Goal: Task Accomplishment & Management: Manage account settings

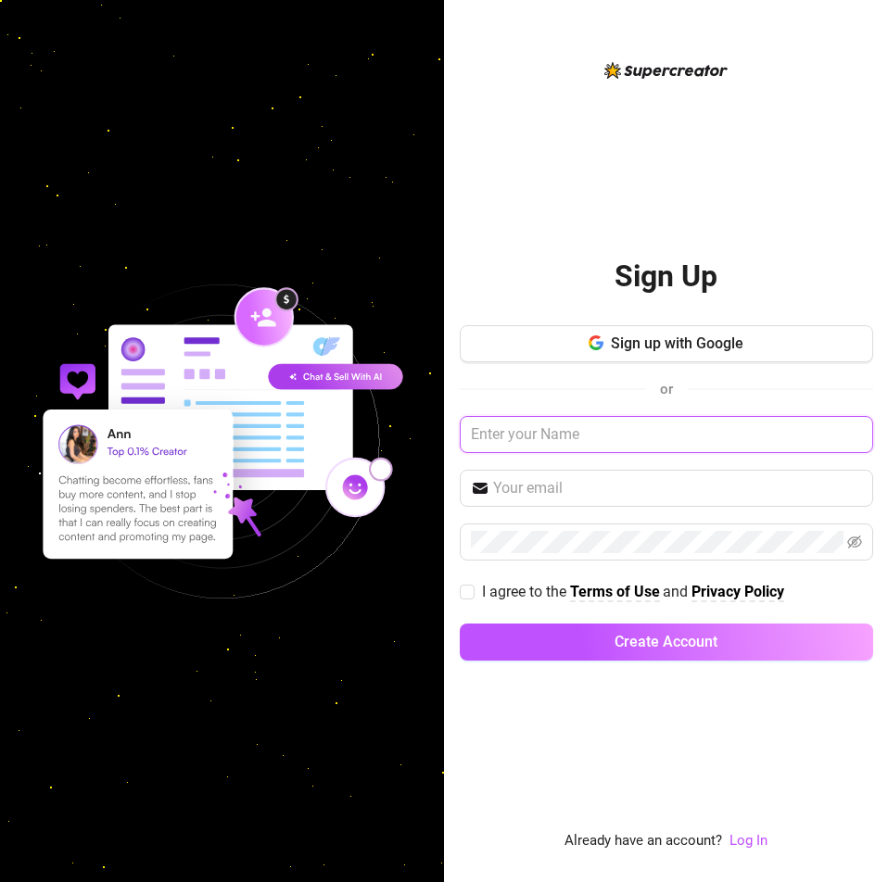
click at [717, 439] on input "text" at bounding box center [666, 434] width 413 height 37
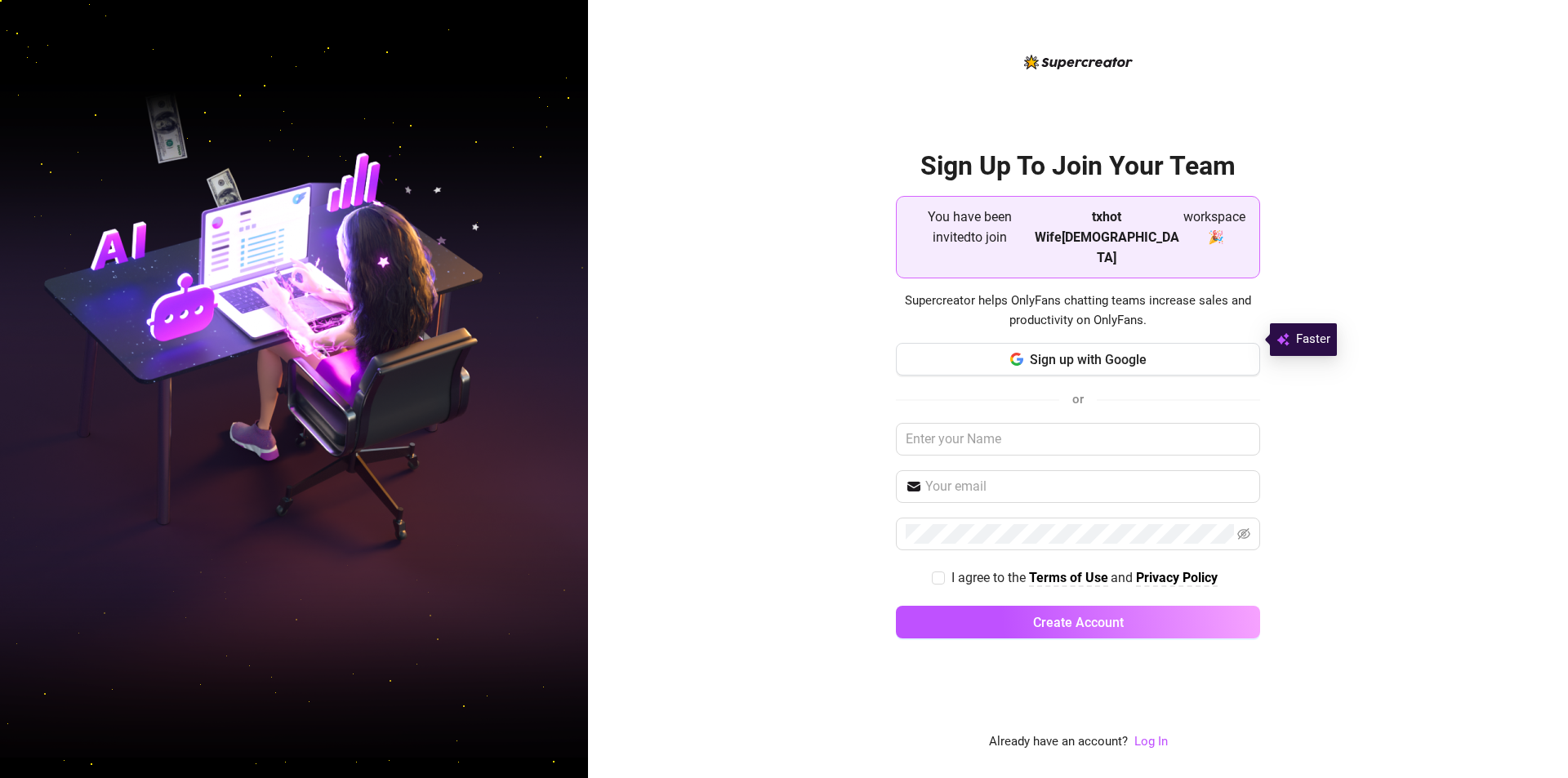
click at [1030, 237] on span "You have been invited to join" at bounding box center [970, 236] width 121 height 61
click at [1092, 239] on strong "txhot Wife84" at bounding box center [1107, 237] width 145 height 56
click at [1183, 233] on span "workspace 🎉" at bounding box center [1215, 236] width 63 height 61
click at [1094, 350] on button "Sign up with Google" at bounding box center [1077, 359] width 364 height 33
click at [1080, 352] on span "Sign up with Google" at bounding box center [1088, 359] width 116 height 16
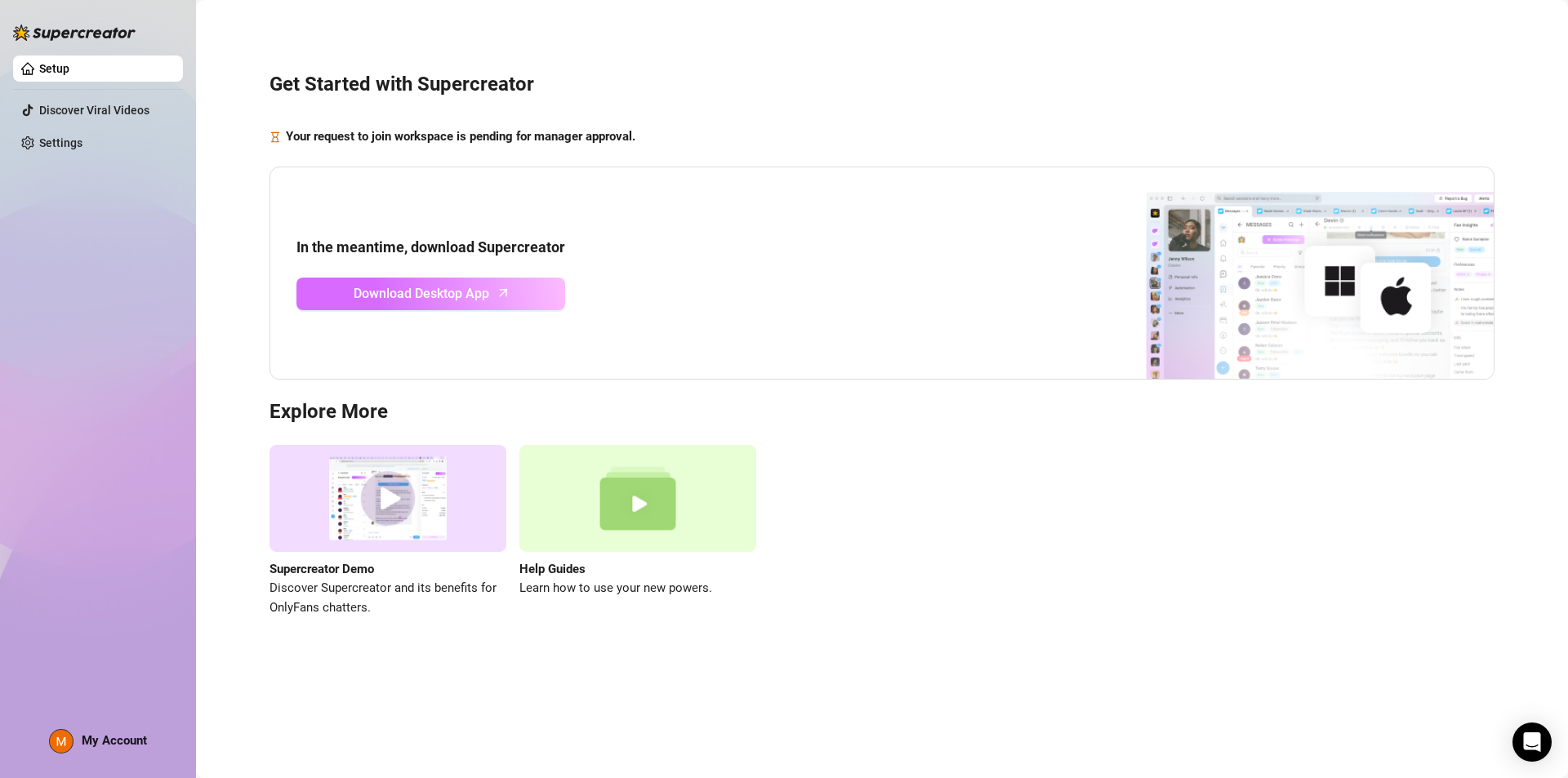
click at [491, 295] on link "Download Desktop App" at bounding box center [430, 293] width 269 height 33
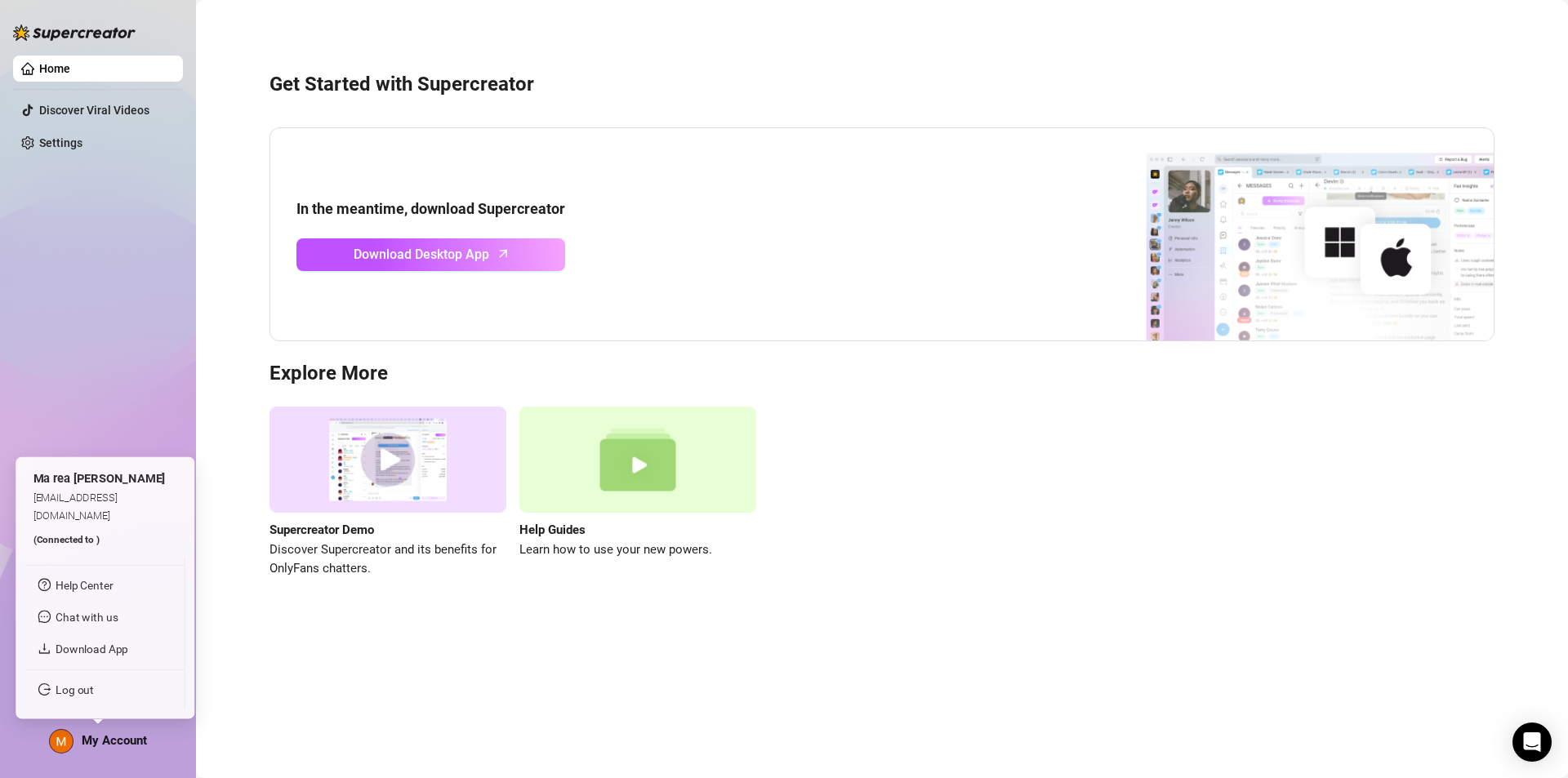
click at [119, 741] on span "My Account" at bounding box center [115, 740] width 65 height 15
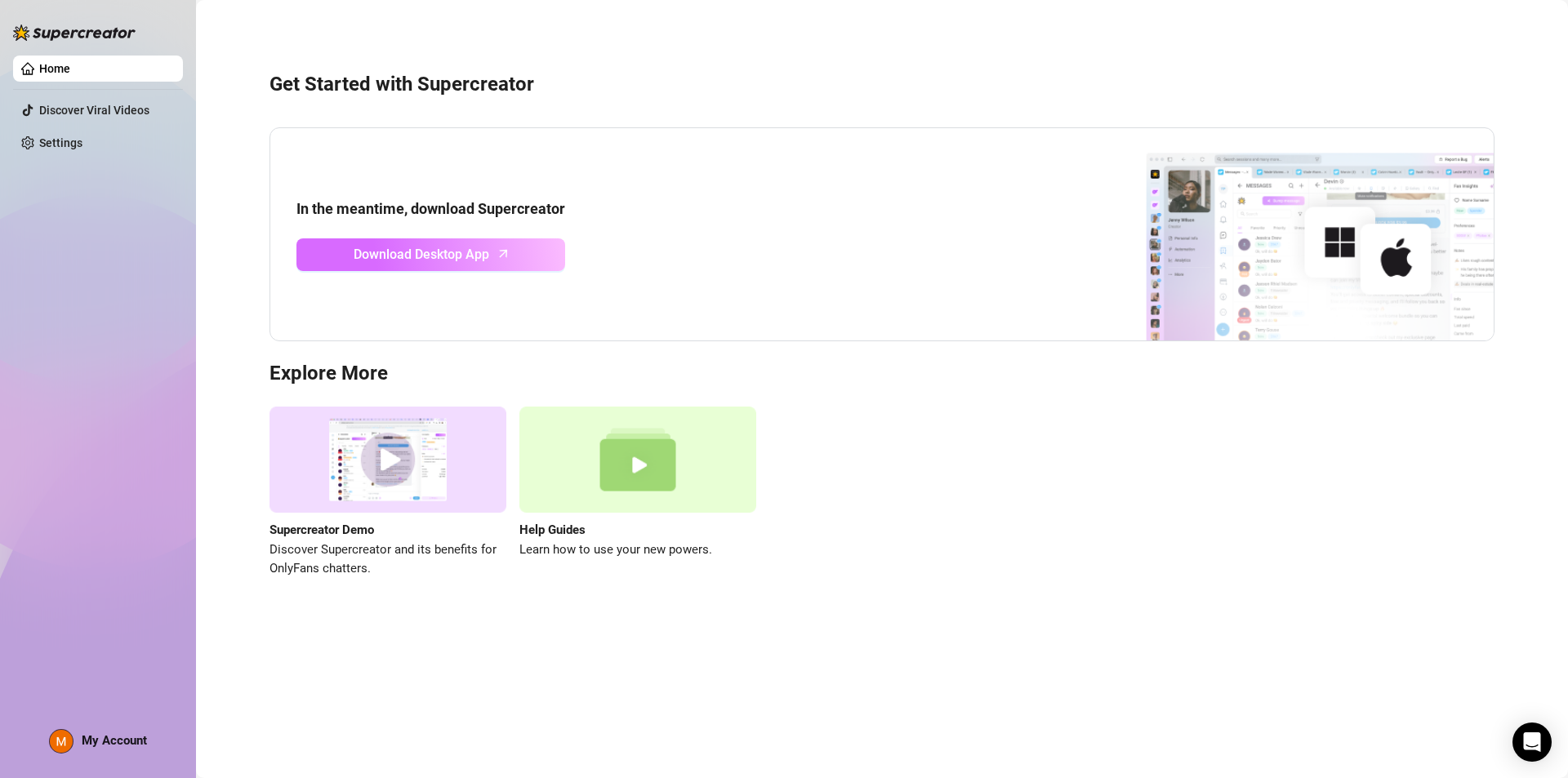
click at [465, 249] on span "Download Desktop App" at bounding box center [421, 254] width 136 height 20
click at [112, 111] on link "Discover Viral Videos" at bounding box center [93, 110] width 110 height 13
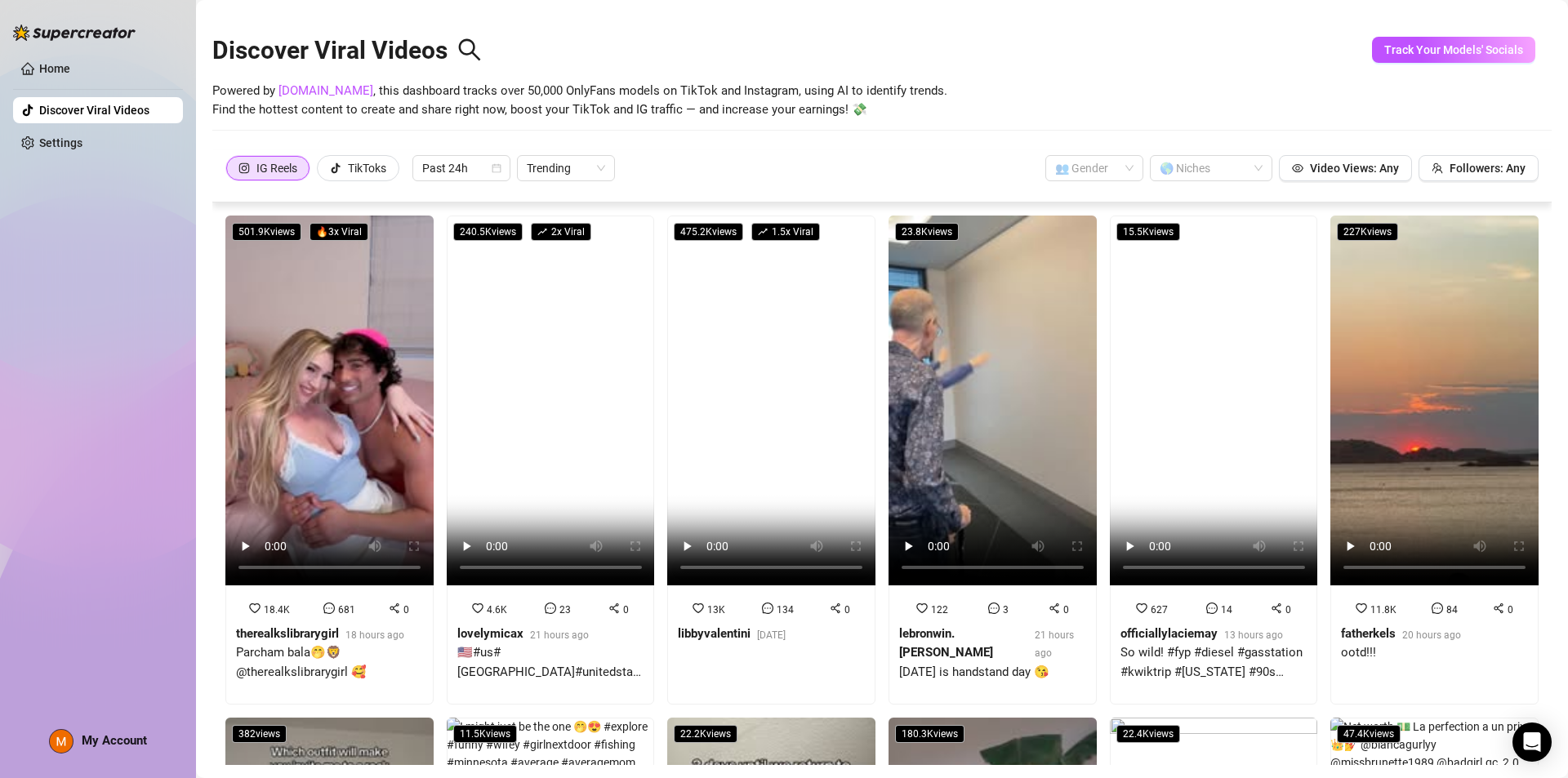
click at [118, 740] on span "My Account" at bounding box center [115, 740] width 65 height 15
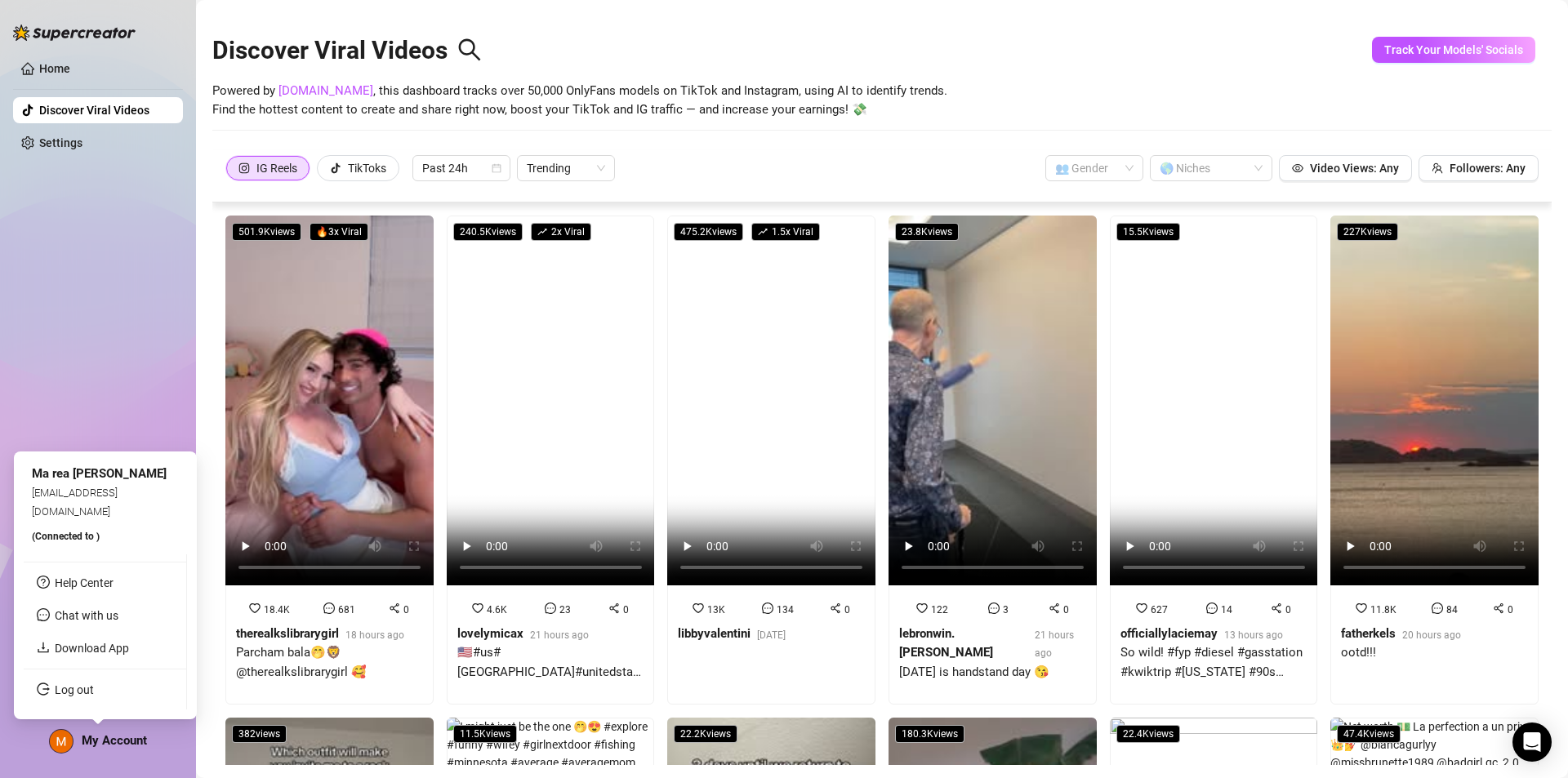
click at [94, 745] on span "My Account" at bounding box center [115, 740] width 65 height 15
click at [67, 644] on link "Download App" at bounding box center [92, 648] width 74 height 13
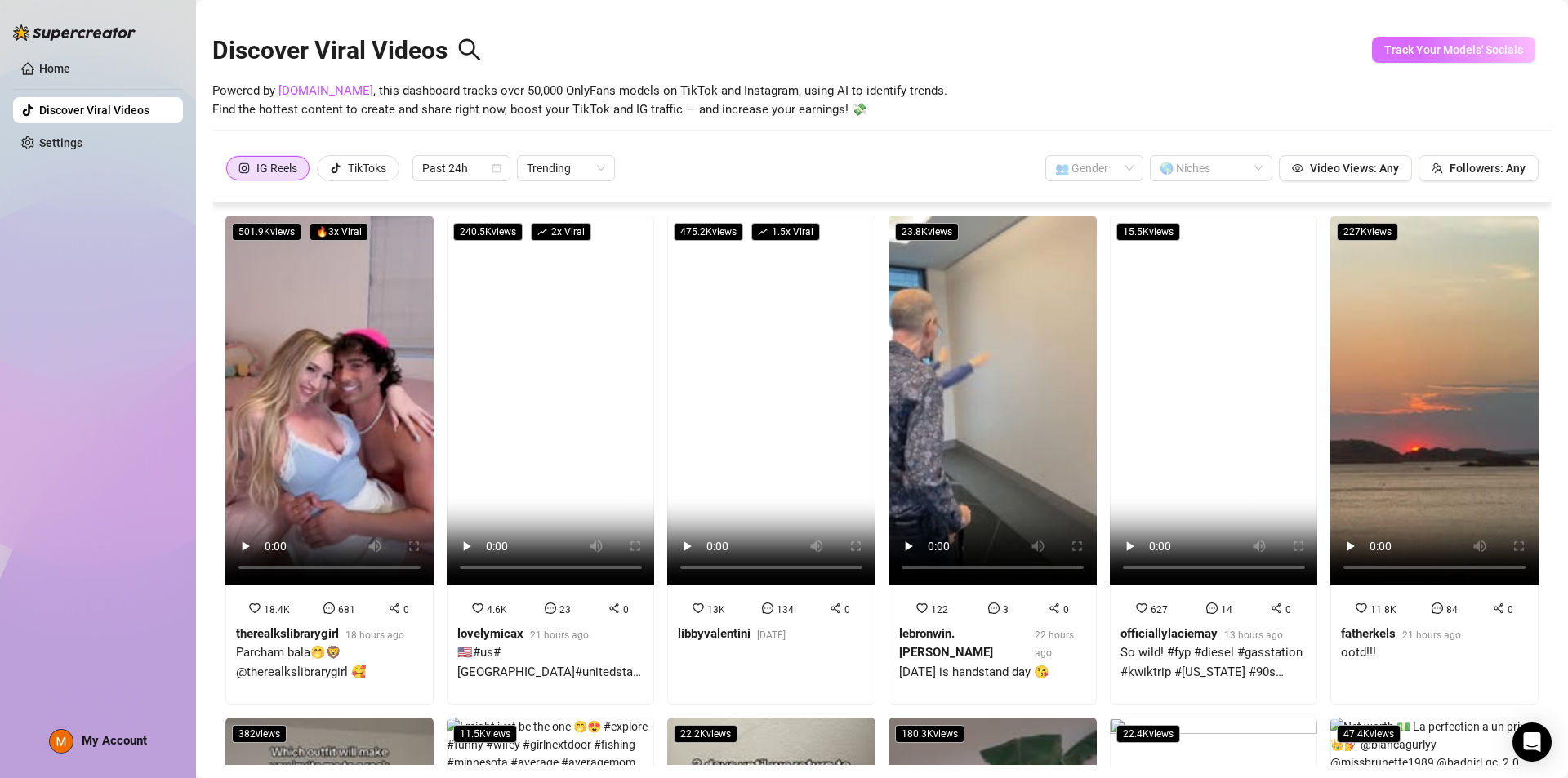
click at [1429, 50] on span "Track Your Models' Socials" at bounding box center [1453, 49] width 138 height 13
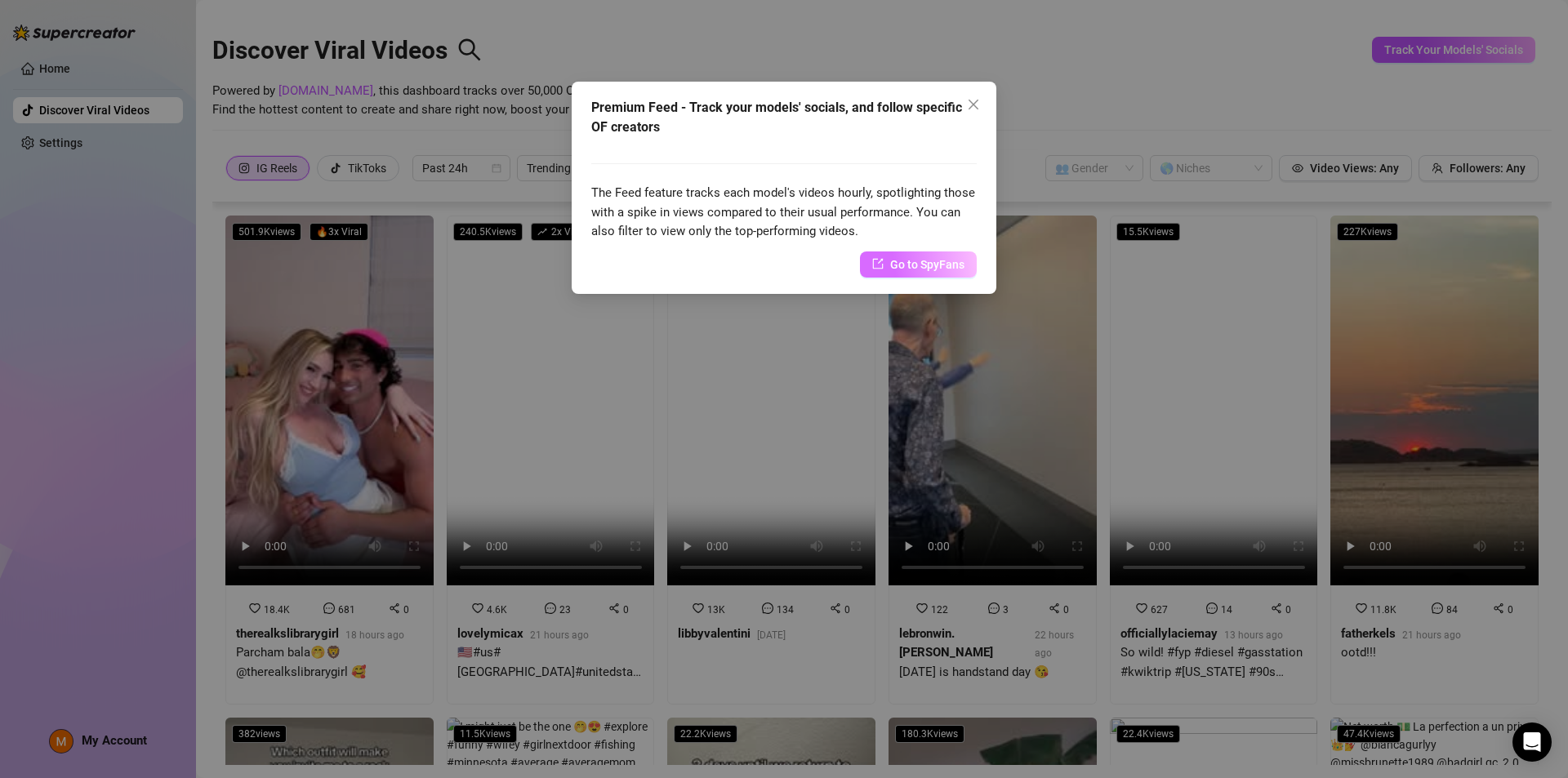
click at [904, 270] on span "Go to SpyFans" at bounding box center [927, 264] width 74 height 18
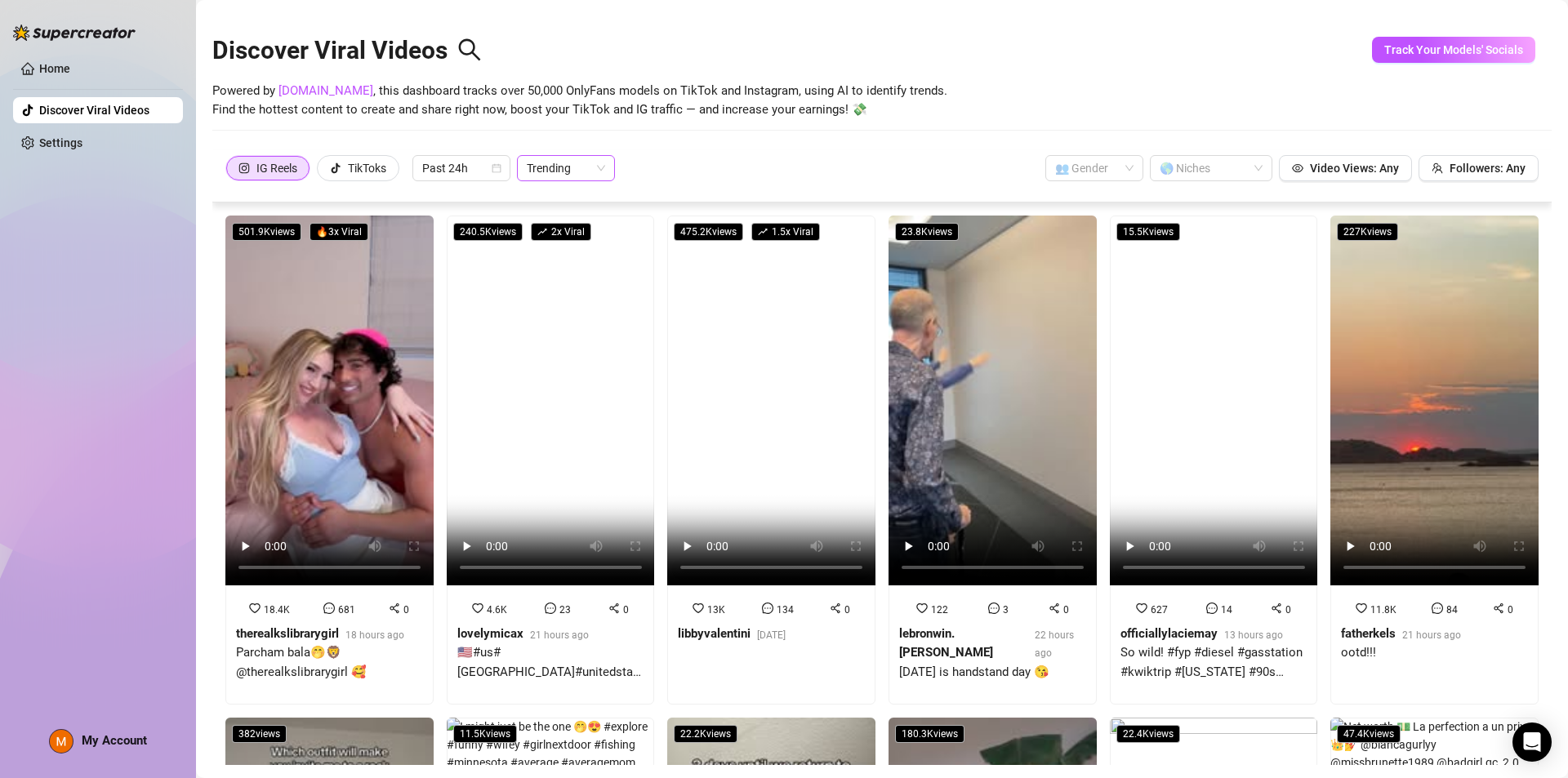
click at [583, 167] on span "Trending" at bounding box center [566, 168] width 78 height 25
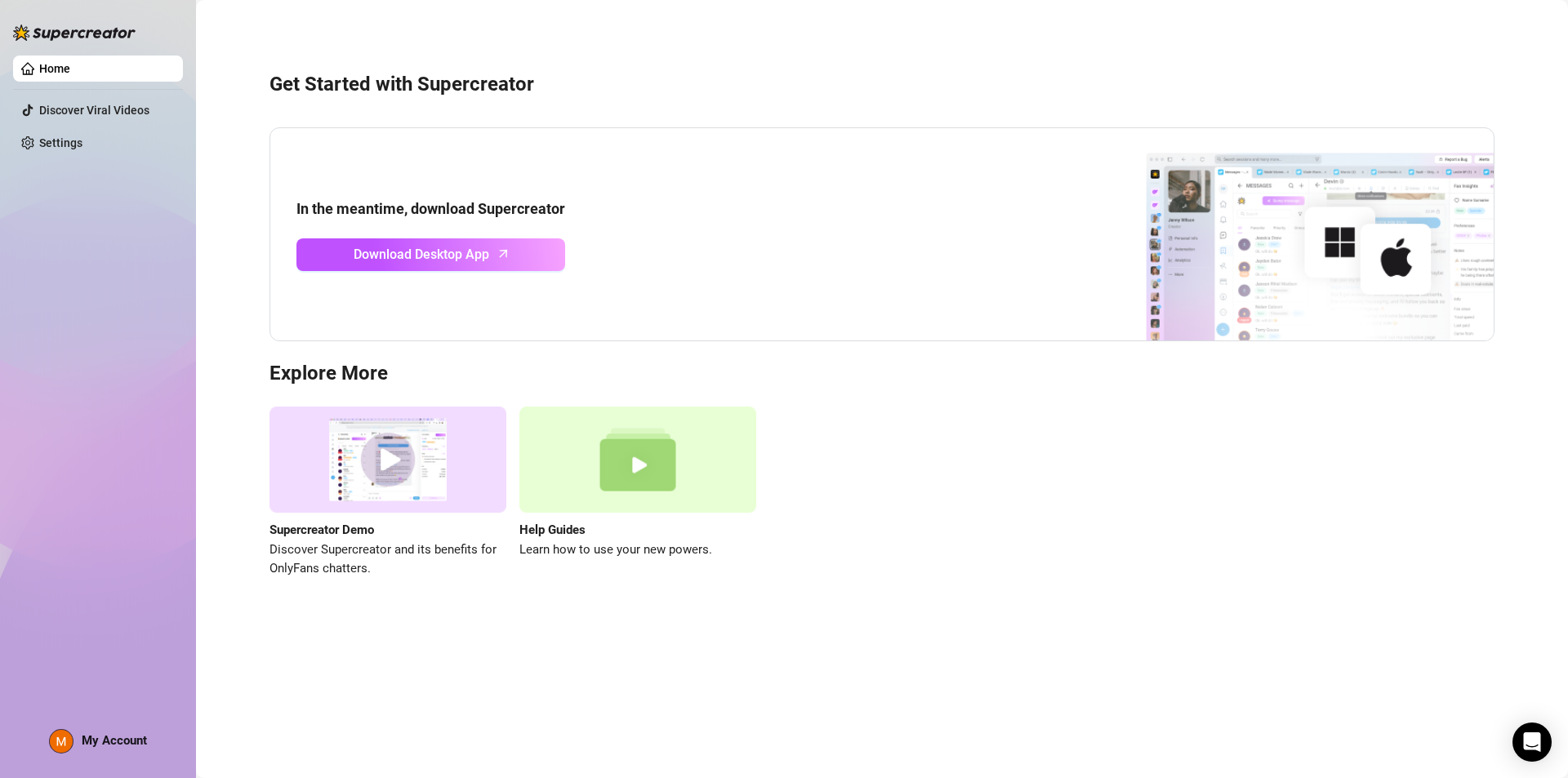
click at [71, 64] on link "Home" at bounding box center [54, 68] width 31 height 13
click at [1252, 294] on img at bounding box center [1289, 233] width 408 height 212
click at [1339, 234] on img at bounding box center [1289, 233] width 408 height 212
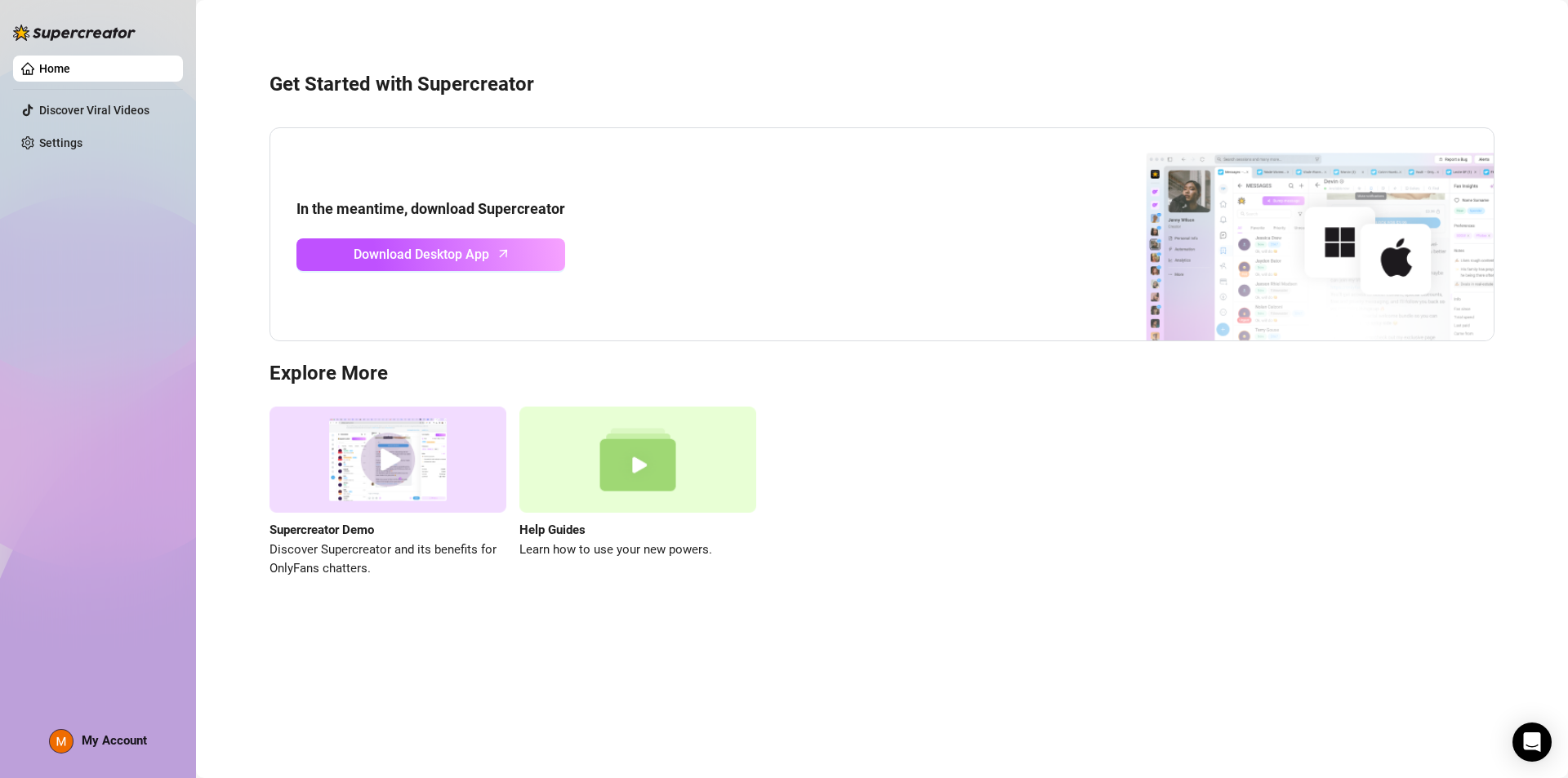
click at [1369, 189] on img at bounding box center [1289, 233] width 408 height 212
click at [48, 141] on link "Settings" at bounding box center [60, 143] width 43 height 13
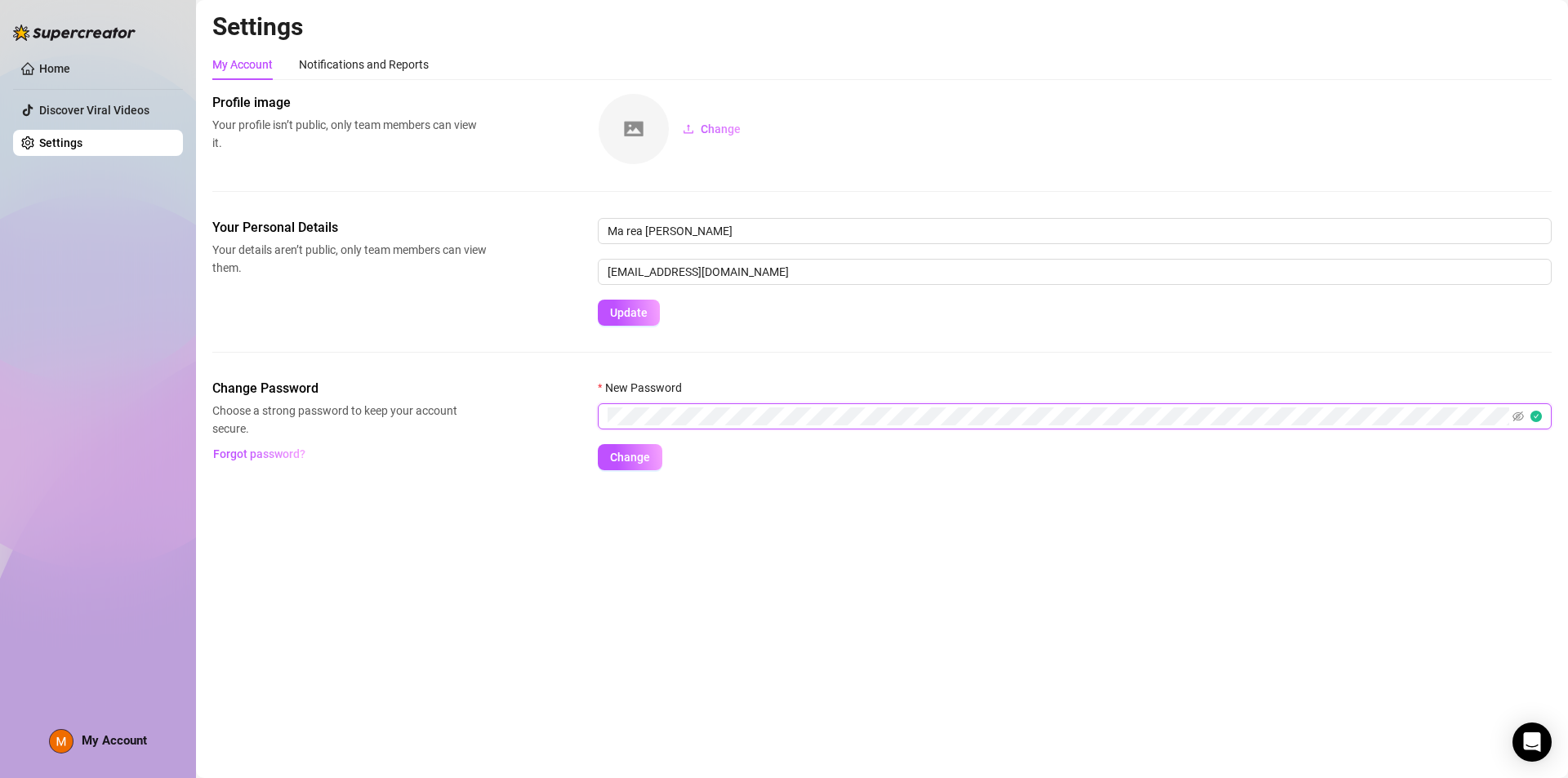
click at [598, 444] on button "Change" at bounding box center [629, 457] width 64 height 26
